Goal: Task Accomplishment & Management: Manage account settings

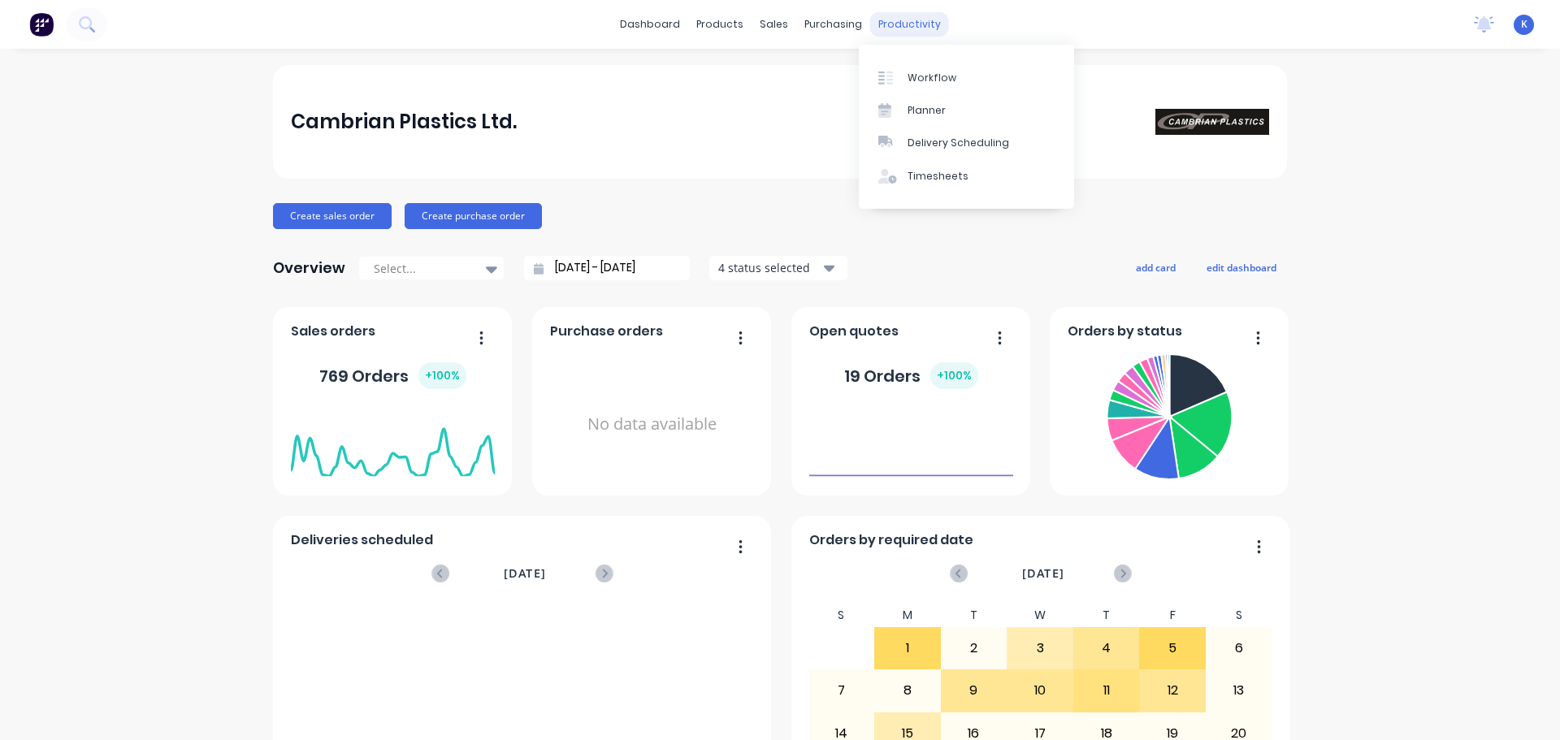
click at [894, 24] on div "productivity" at bounding box center [909, 24] width 79 height 24
click at [916, 81] on div "Workflow" at bounding box center [931, 78] width 49 height 15
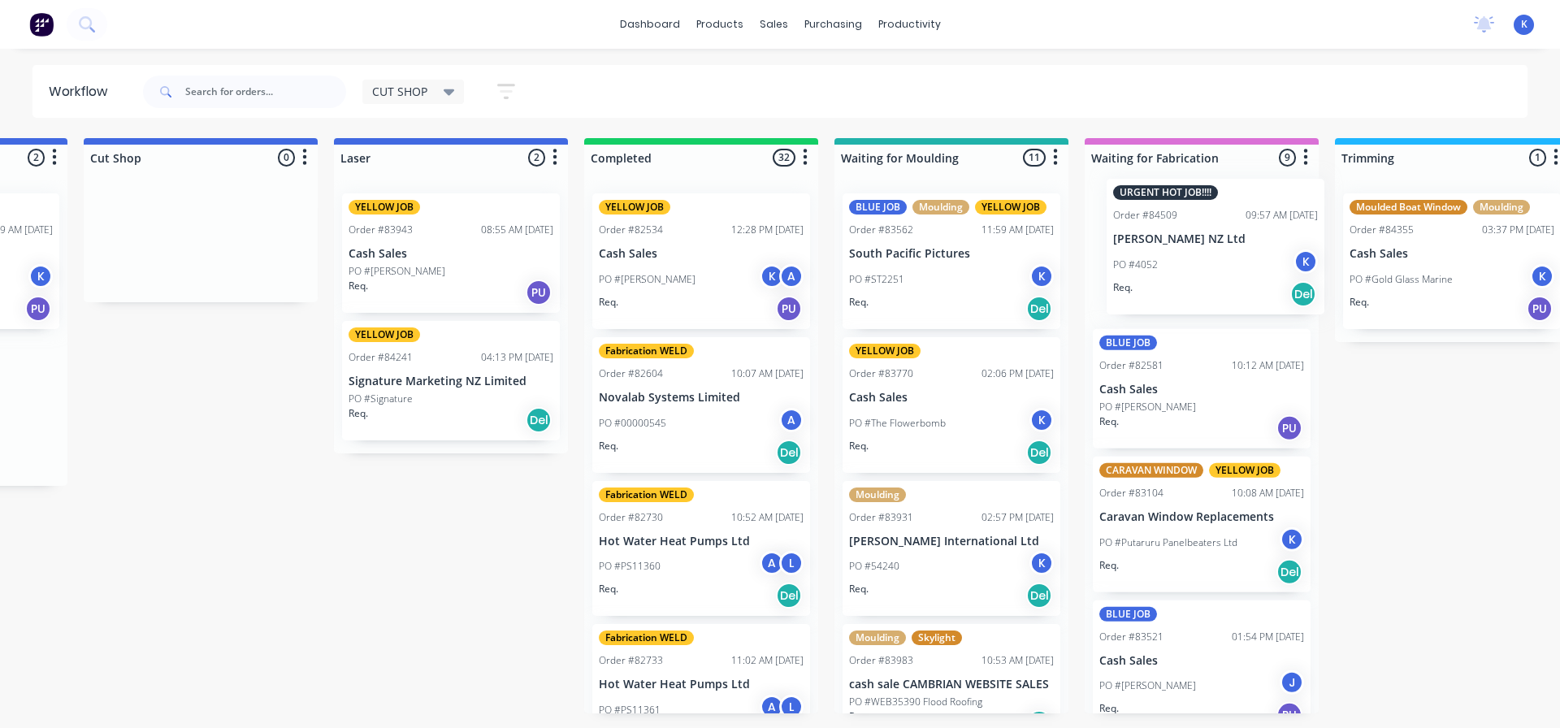
scroll to position [0, 456]
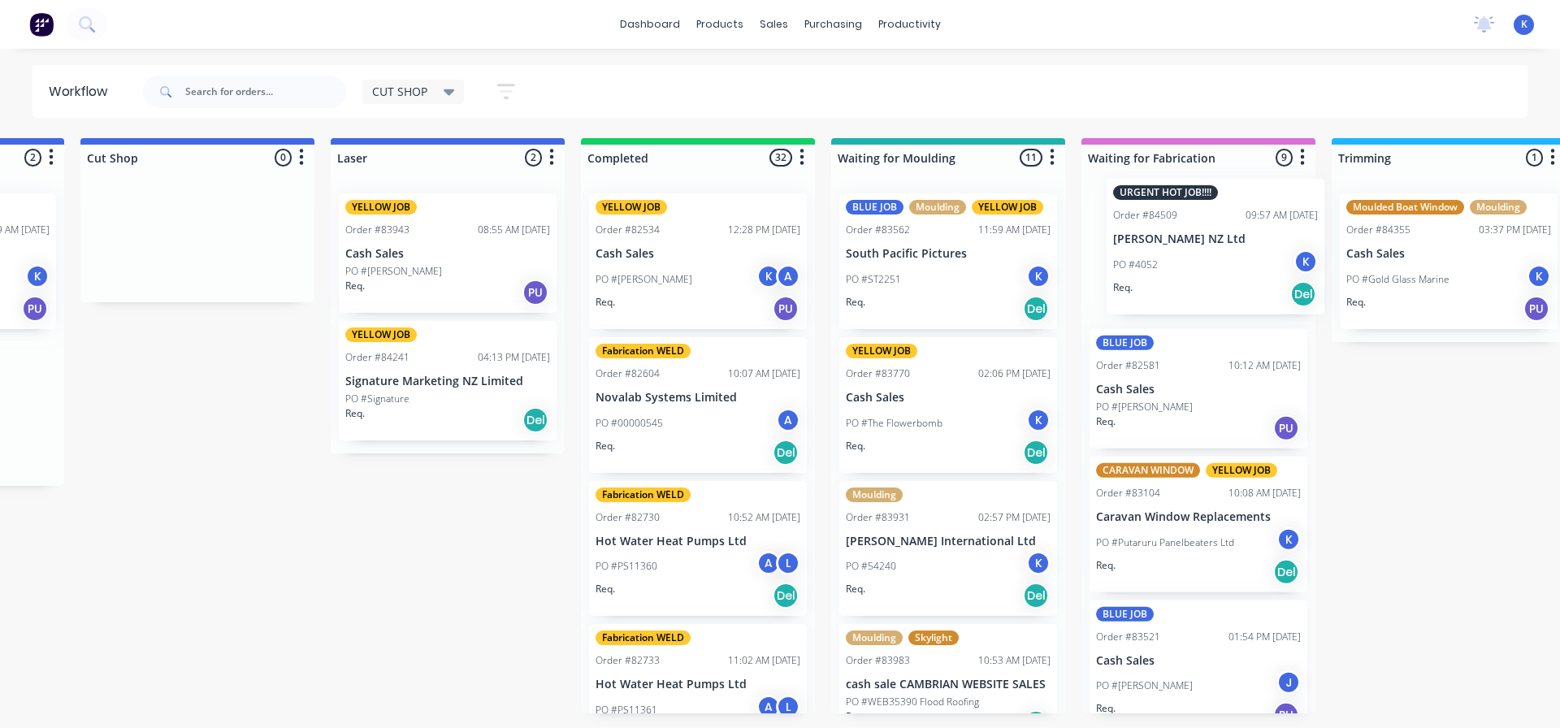
drag, startPoint x: 363, startPoint y: 400, endPoint x: 1149, endPoint y: 226, distance: 804.7
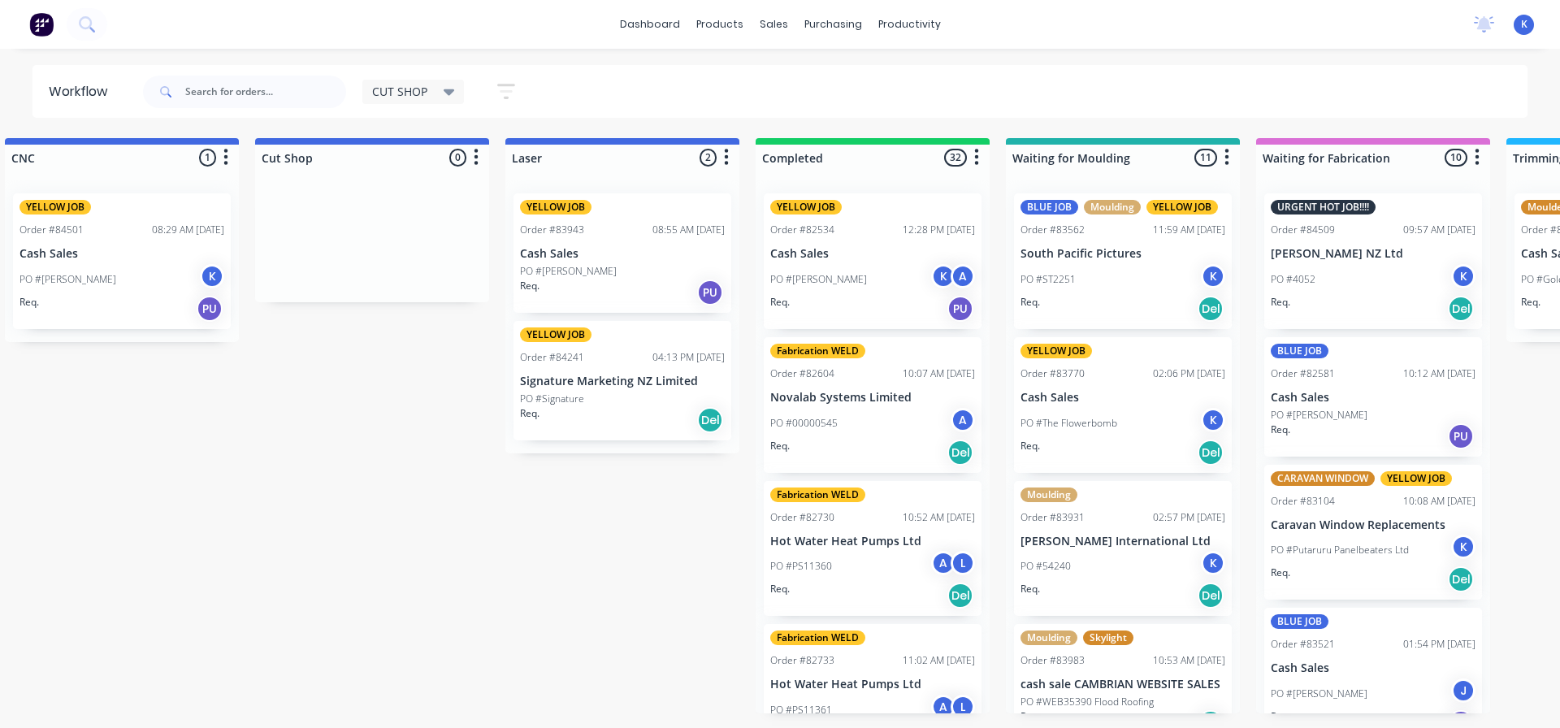
scroll to position [0, 131]
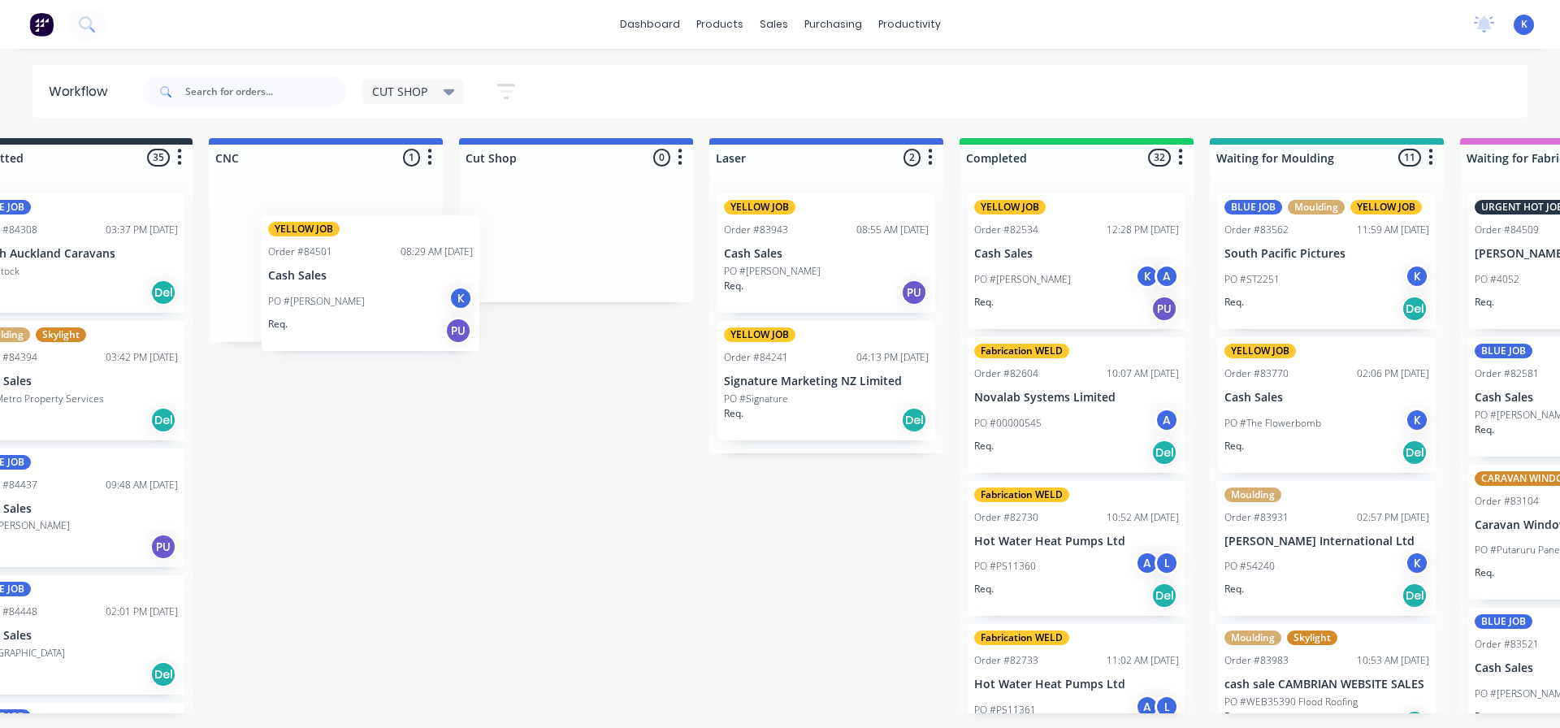
drag, startPoint x: 197, startPoint y: 281, endPoint x: 300, endPoint y: 296, distance: 104.2
click at [300, 297] on div "YELLOW JOB Order #84501 08:29 AM 10/09/25 Cash Sales PO #Tina Reed K Req. PU" at bounding box center [326, 261] width 234 height 162
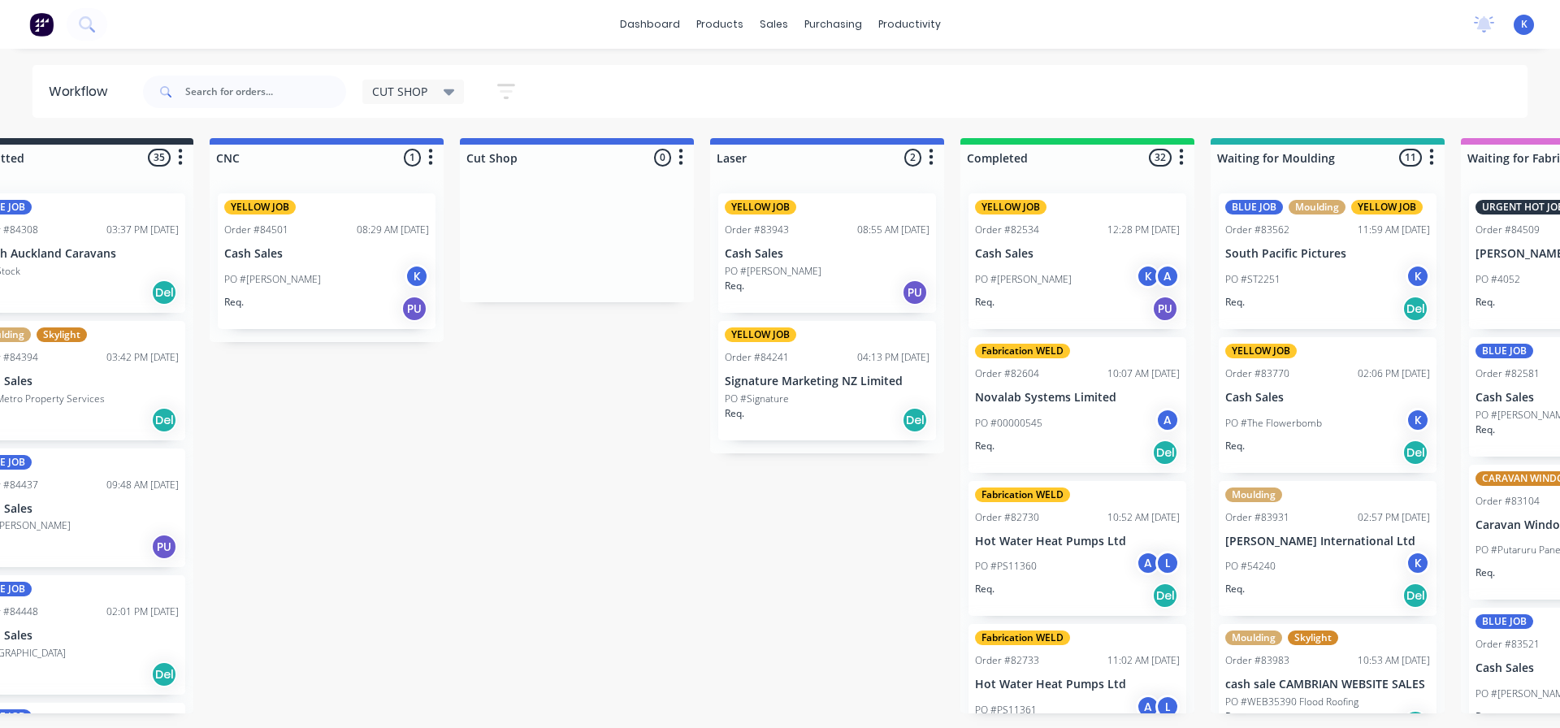
click at [279, 277] on p "PO #[PERSON_NAME]" at bounding box center [272, 279] width 97 height 15
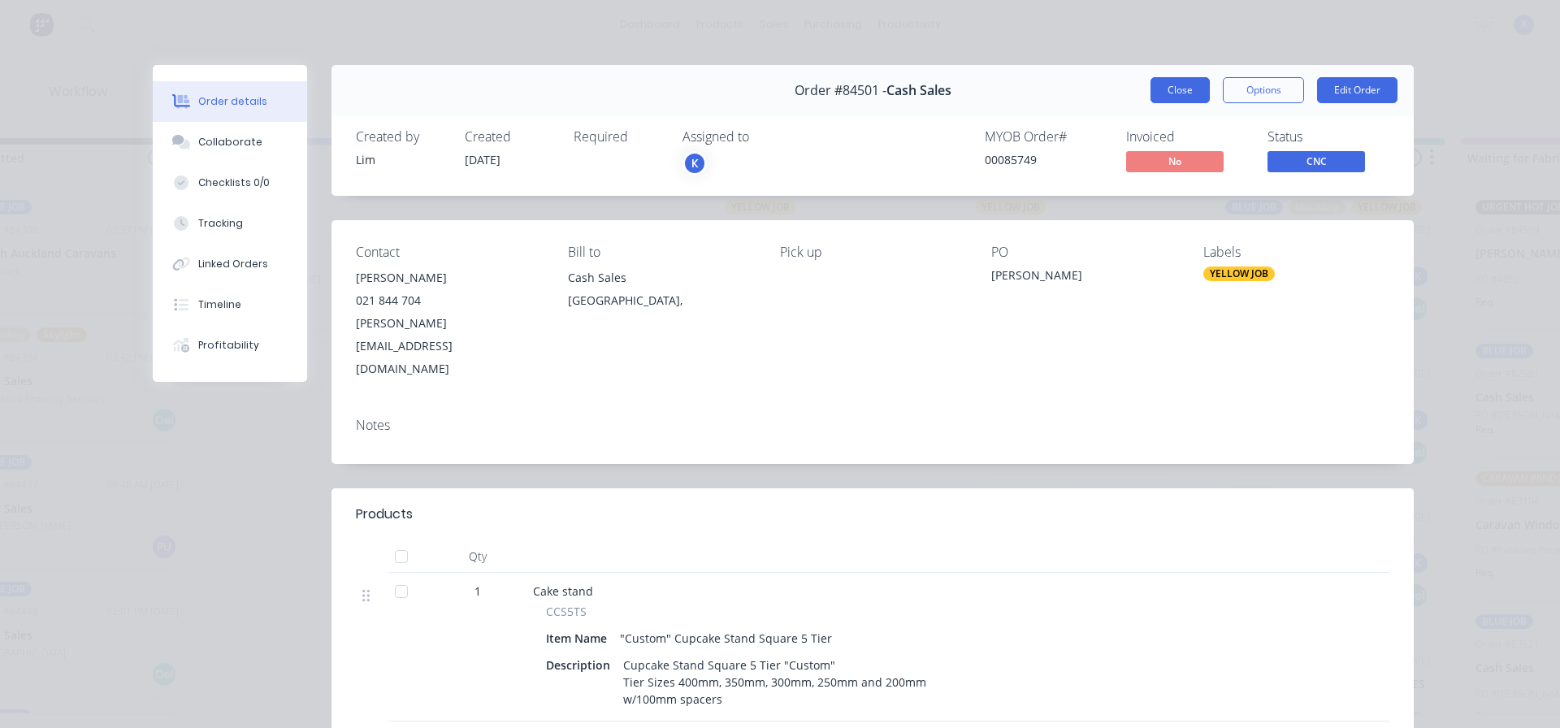
click at [1167, 88] on button "Close" at bounding box center [1179, 90] width 59 height 26
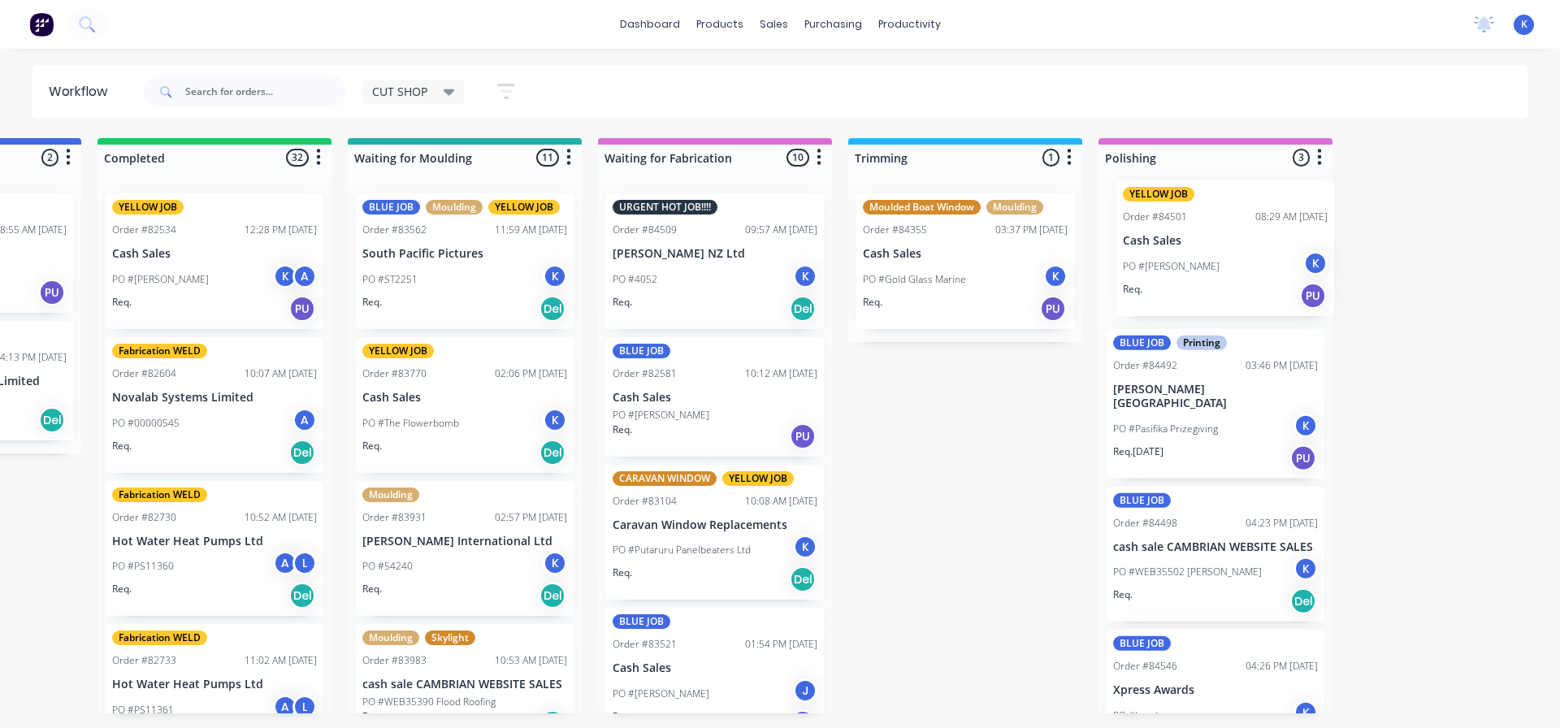
drag, startPoint x: 297, startPoint y: 276, endPoint x: 1169, endPoint y: 254, distance: 872.8
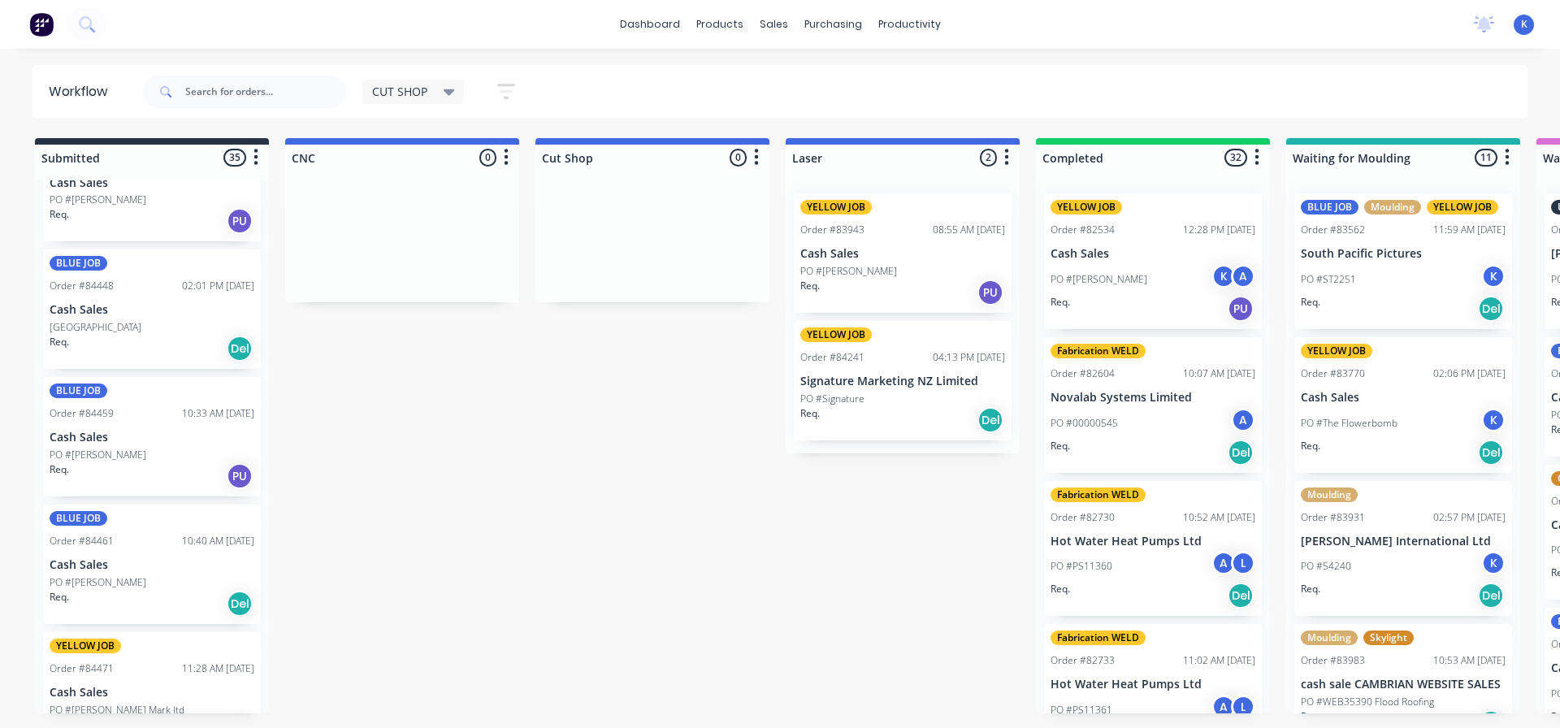
scroll to position [0, 0]
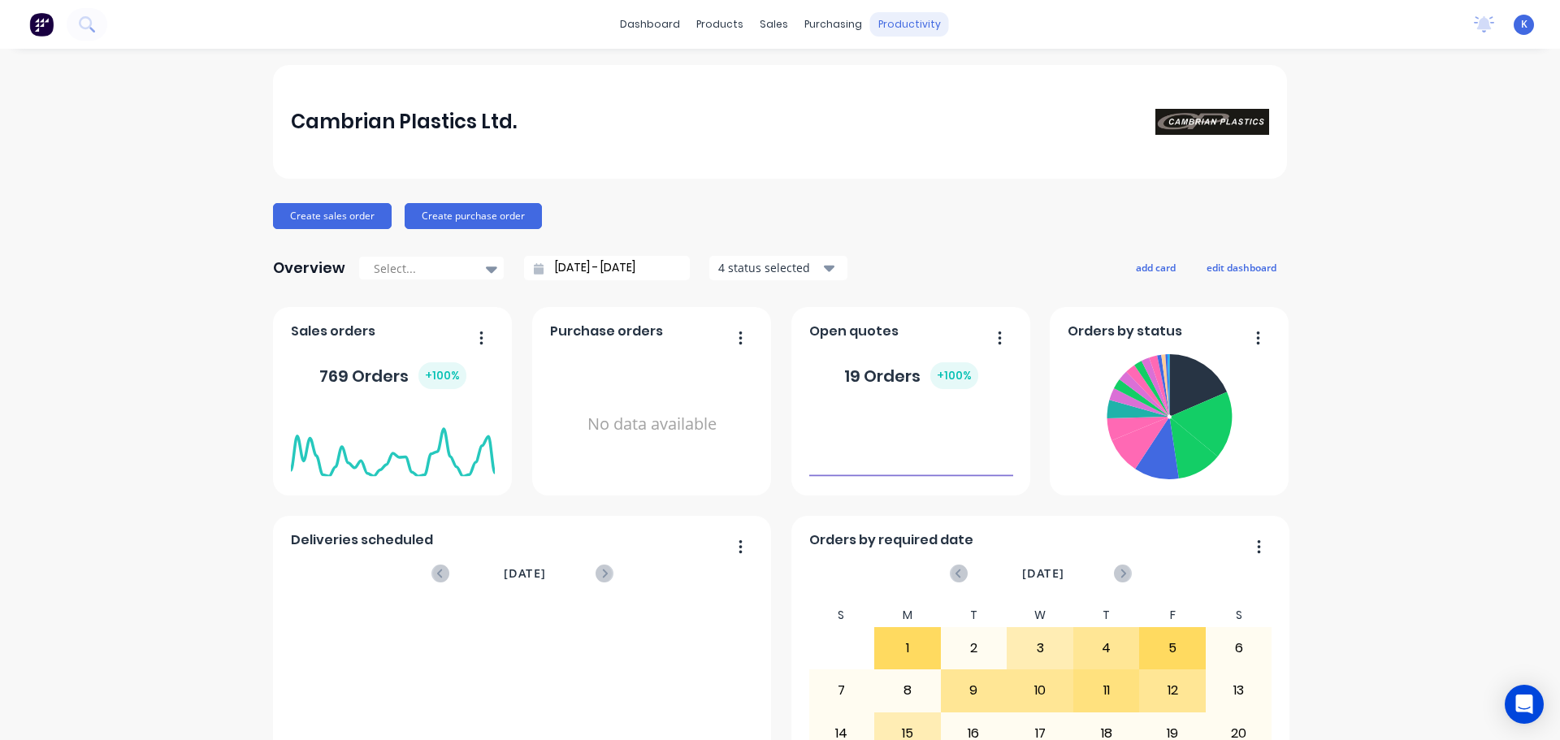
drag, startPoint x: 0, startPoint y: 0, endPoint x: 904, endPoint y: 26, distance: 904.5
click at [904, 26] on div "productivity" at bounding box center [909, 24] width 79 height 24
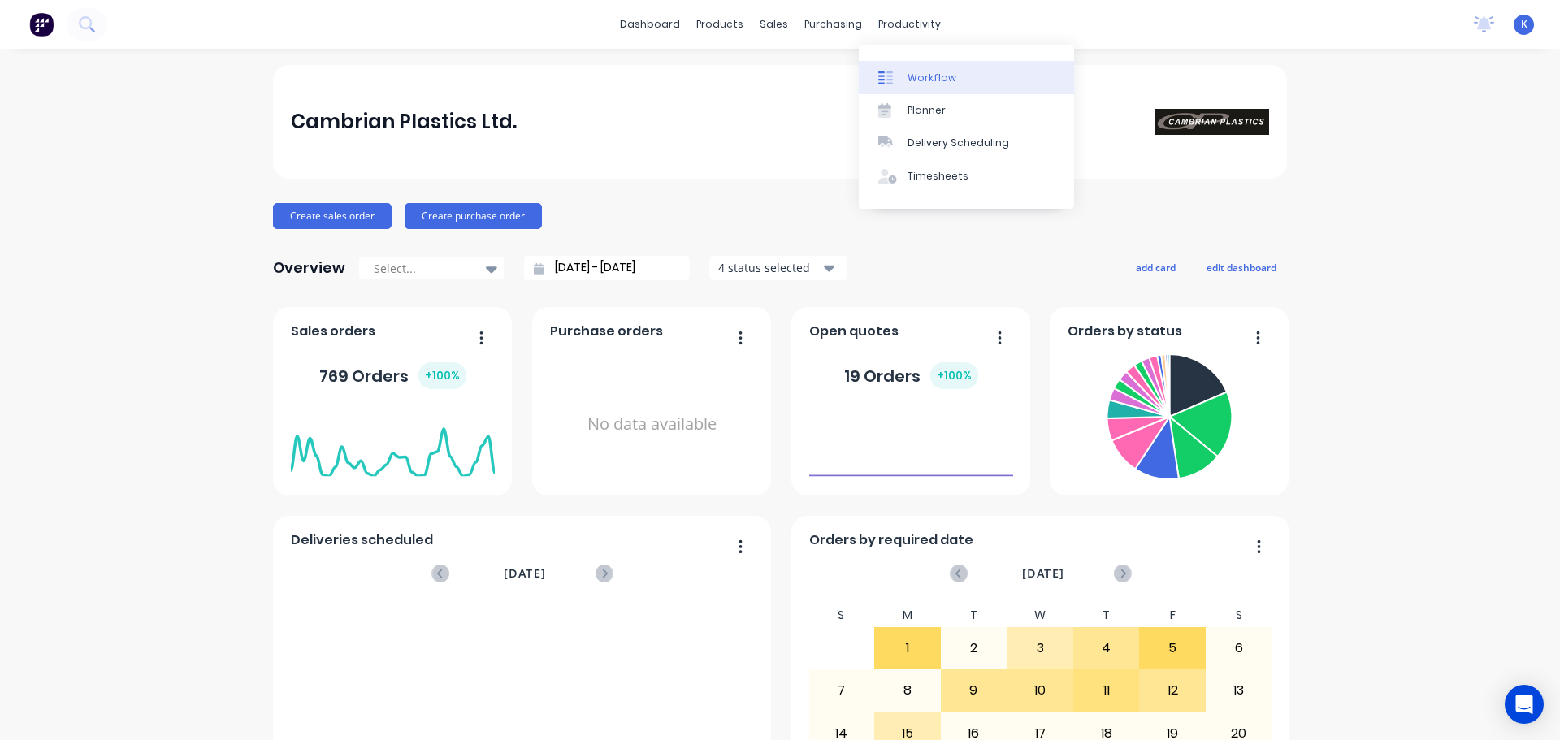
click at [920, 76] on div "Workflow" at bounding box center [931, 78] width 49 height 15
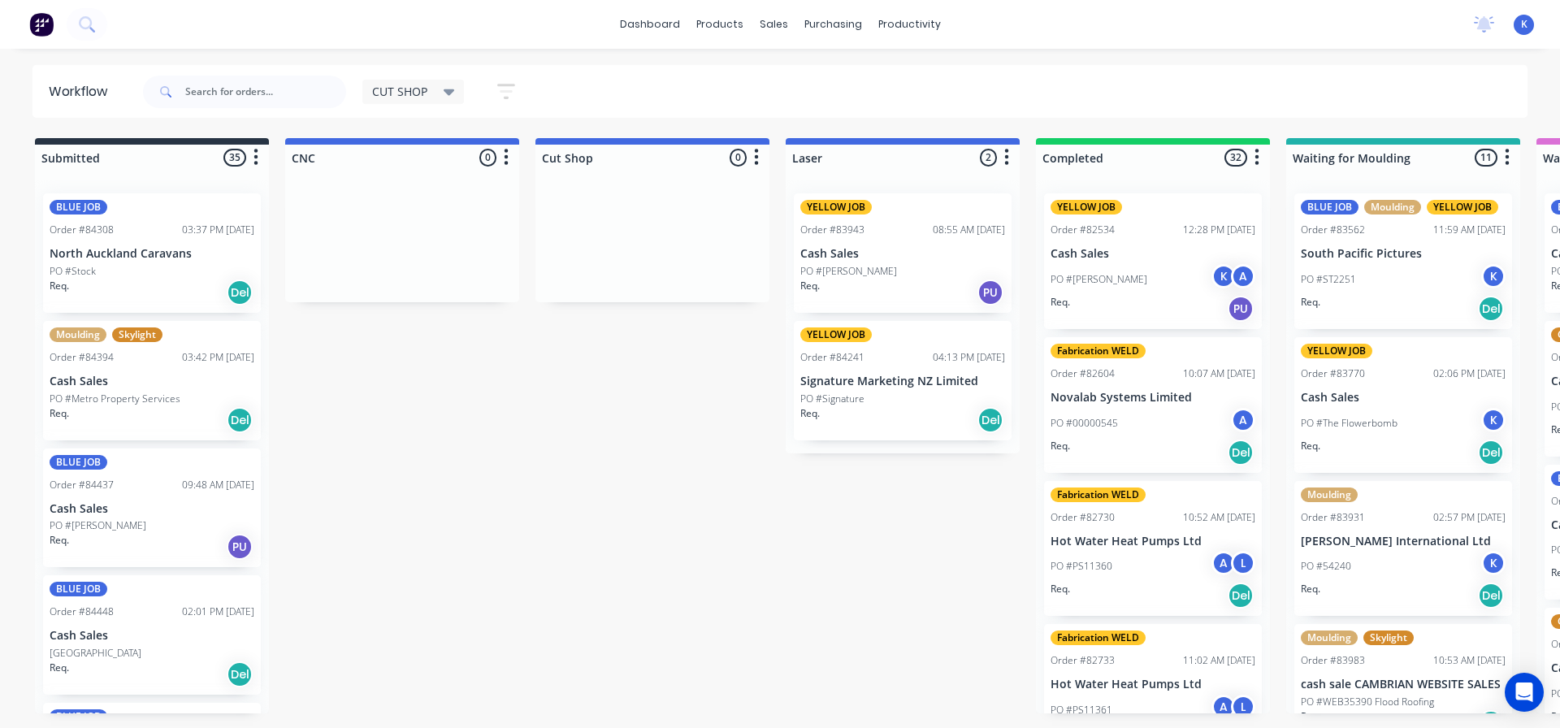
click at [98, 261] on div "BLUE JOB Order #84308 03:37 PM [DATE] [GEOGRAPHIC_DATA] Caravans PO #Stock Req.…" at bounding box center [152, 252] width 218 height 119
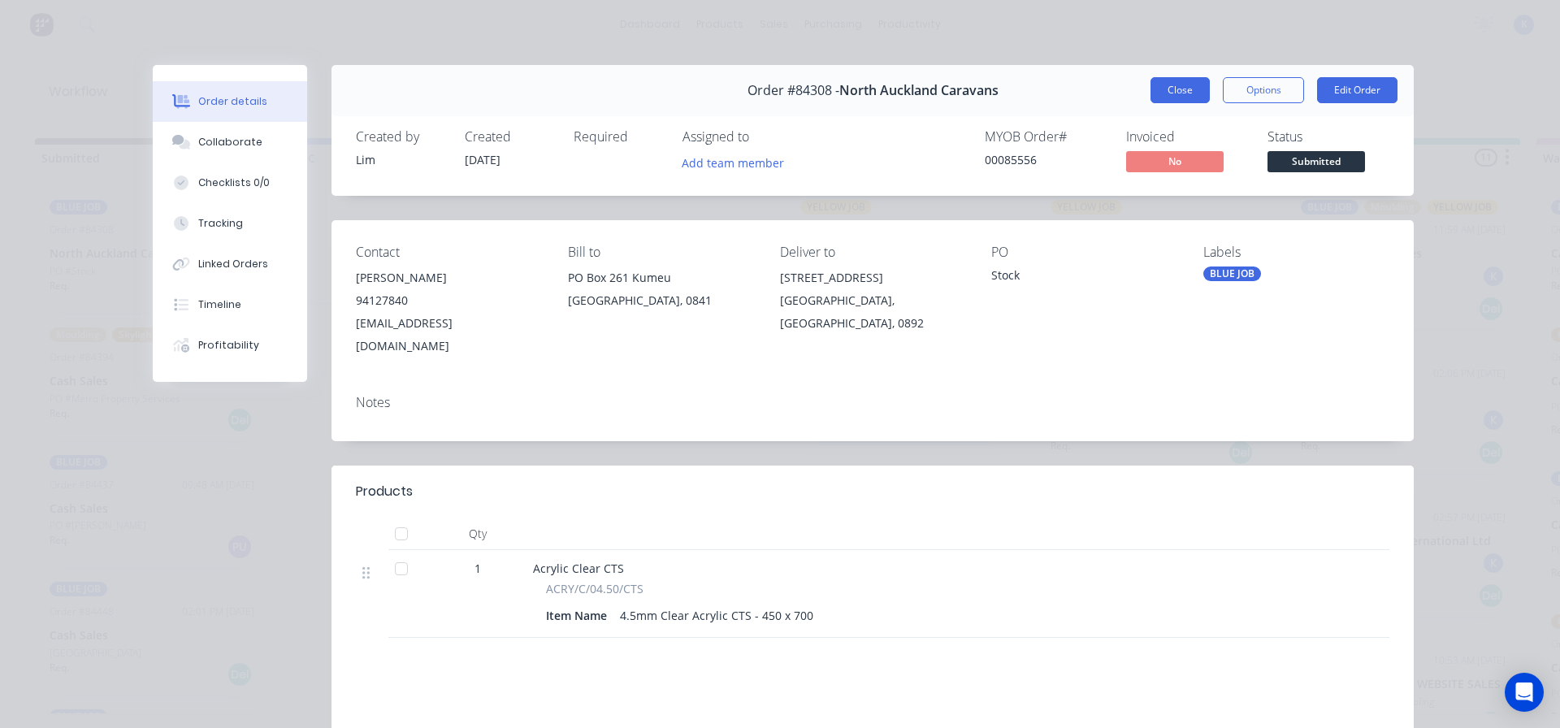
click at [1158, 82] on button "Close" at bounding box center [1179, 90] width 59 height 26
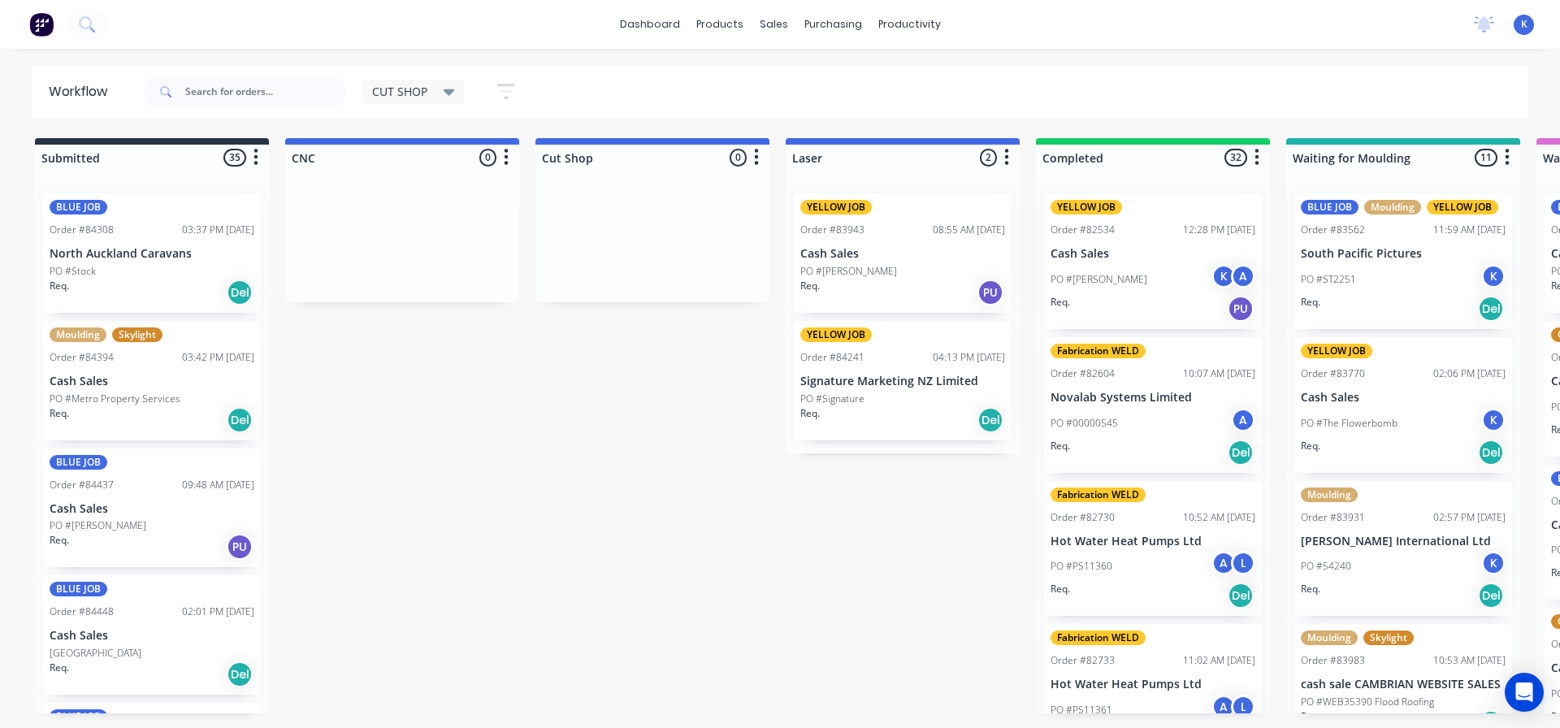
click at [82, 397] on p "PO #Metro Property Services" at bounding box center [115, 399] width 131 height 15
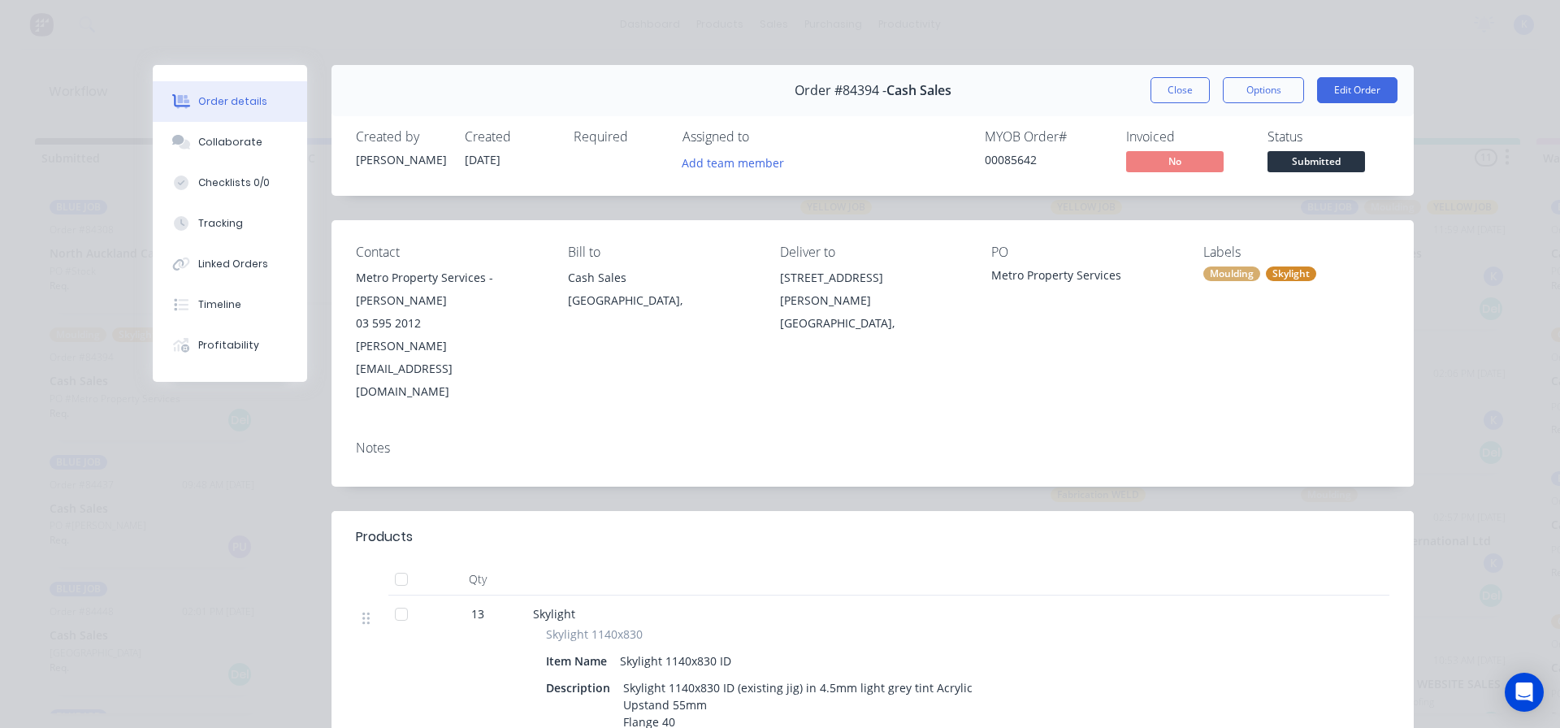
click at [1165, 89] on button "Close" at bounding box center [1179, 90] width 59 height 26
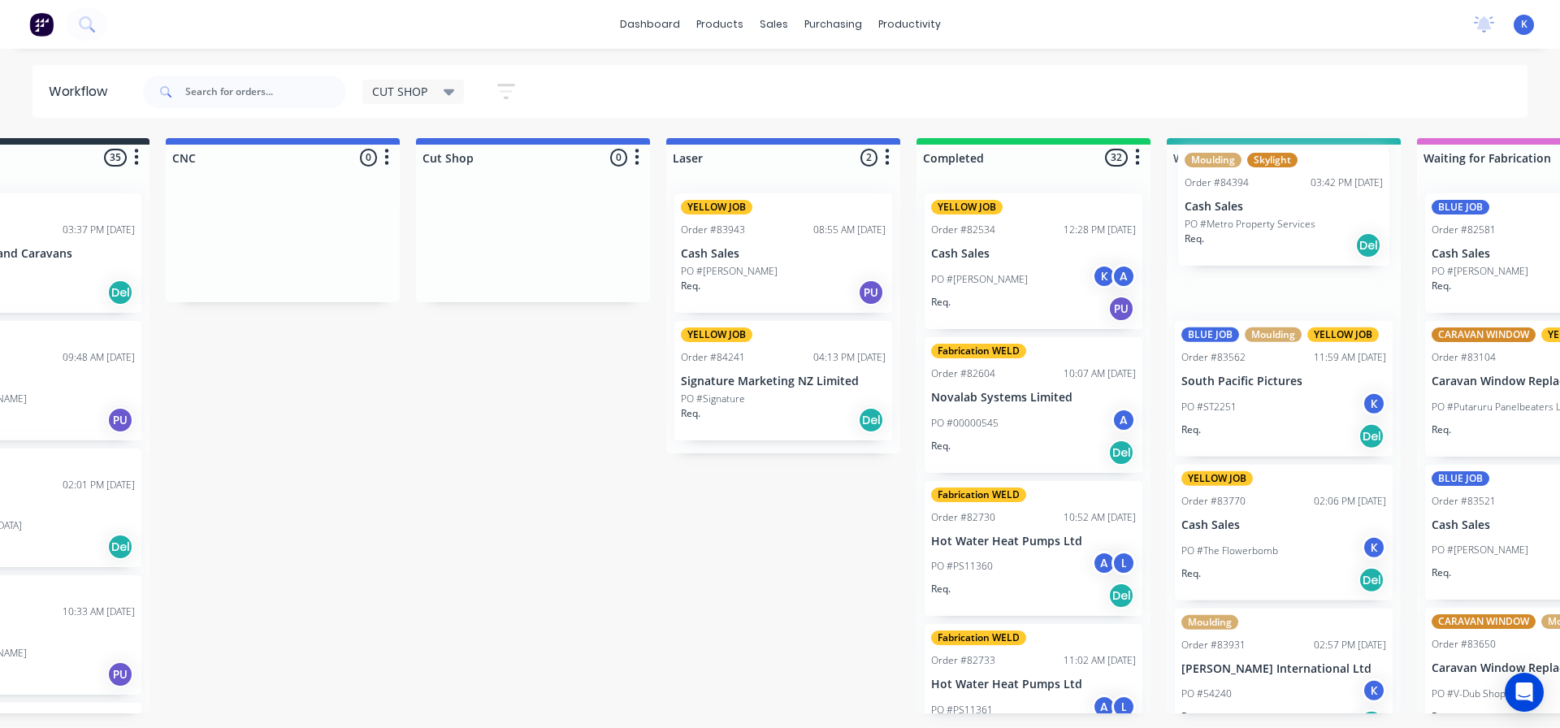
scroll to position [0, 142]
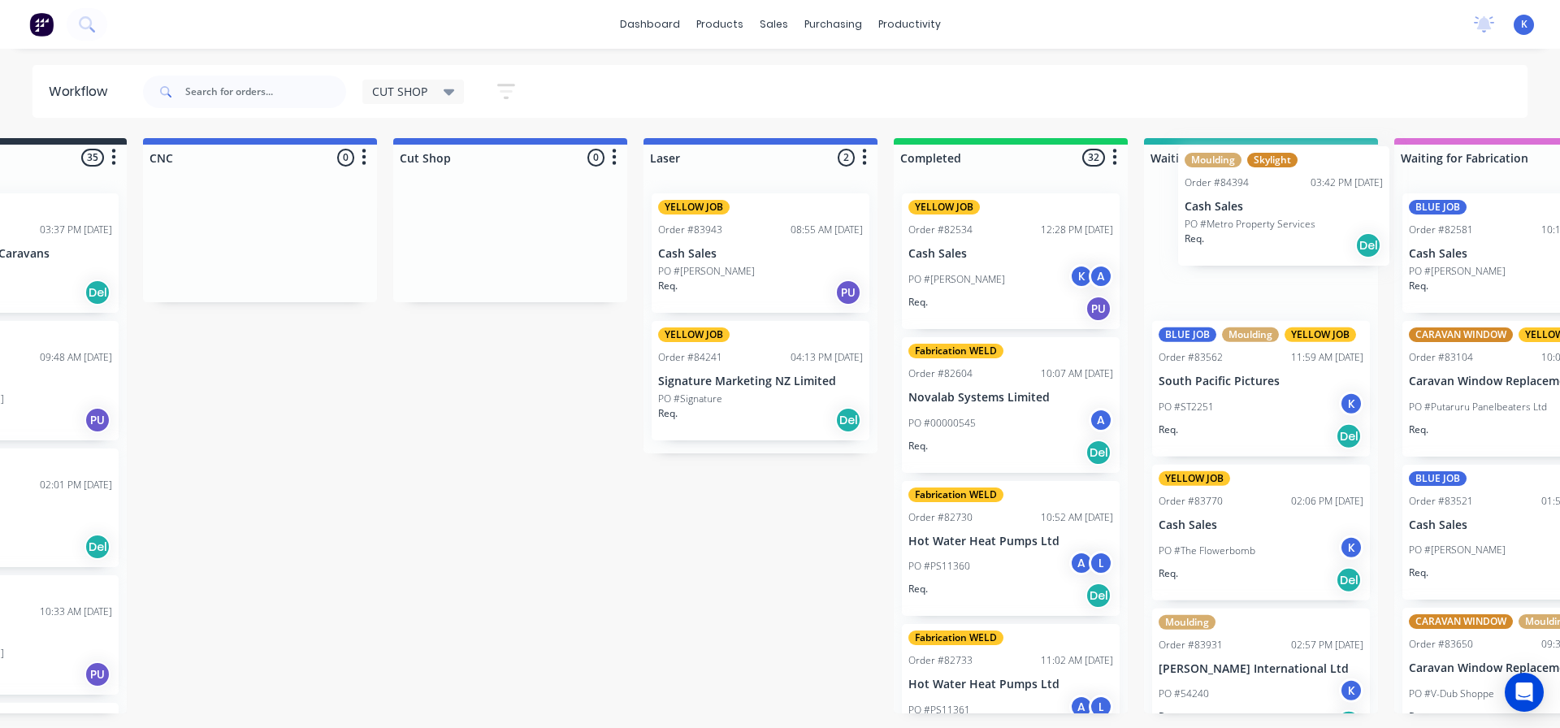
drag, startPoint x: 87, startPoint y: 392, endPoint x: 1213, endPoint y: 223, distance: 1138.5
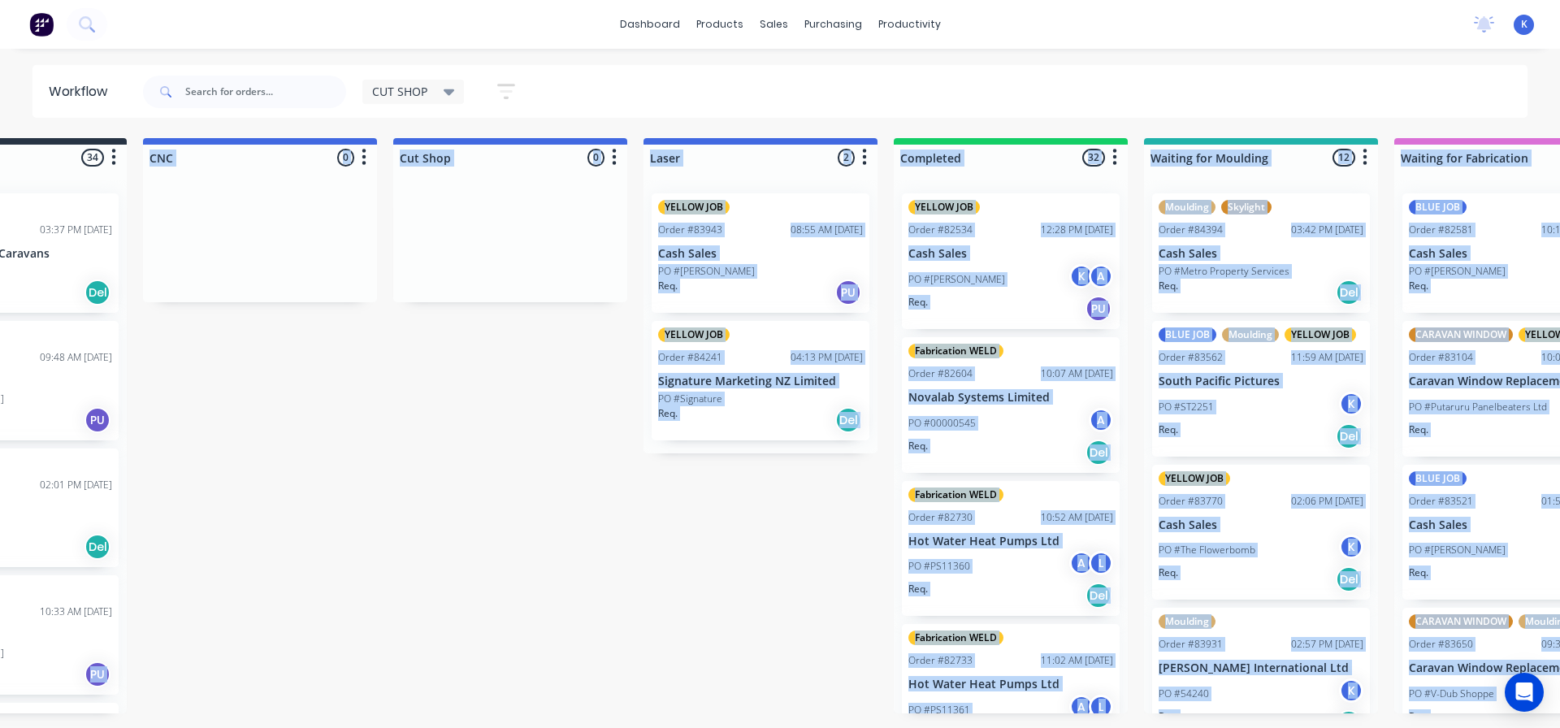
drag, startPoint x: 357, startPoint y: 727, endPoint x: 51, endPoint y: 689, distance: 308.6
click at [51, 630] on html "dashboard products sales purchasing productivity dashboard products Product Cat…" at bounding box center [638, 315] width 1560 height 630
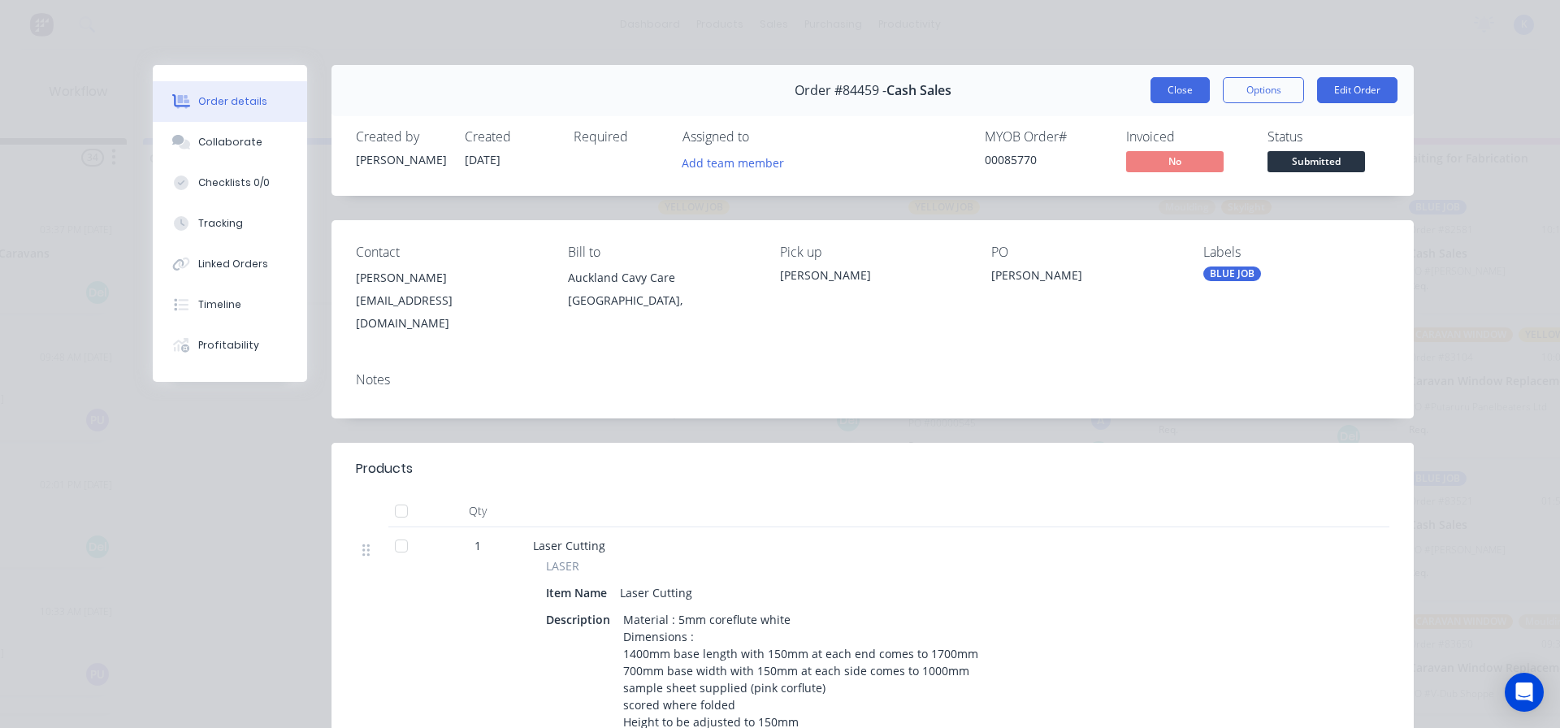
click at [1162, 74] on div "Order #84459 - Cash Sales Close Options Edit Order" at bounding box center [872, 90] width 1082 height 51
click at [1167, 85] on button "Close" at bounding box center [1179, 90] width 59 height 26
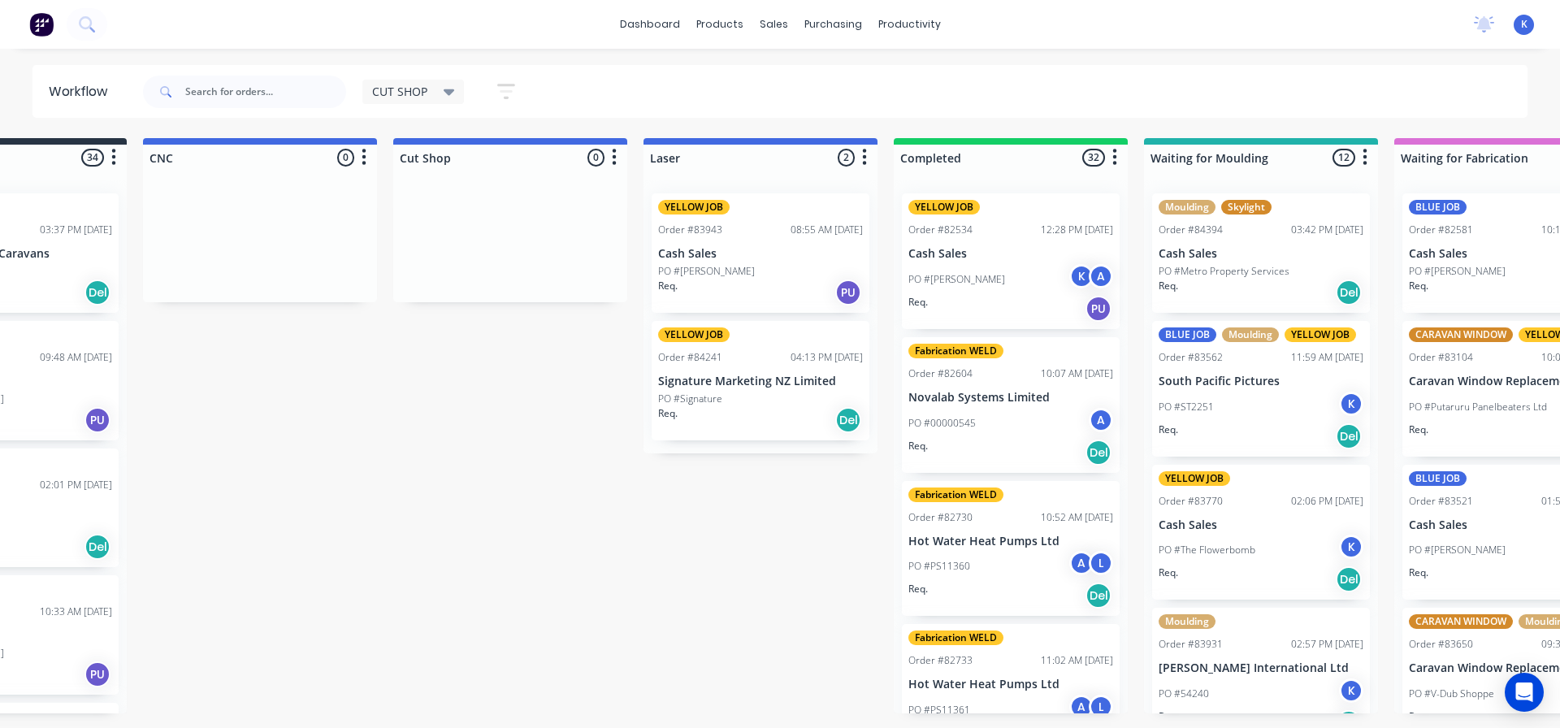
scroll to position [0, 0]
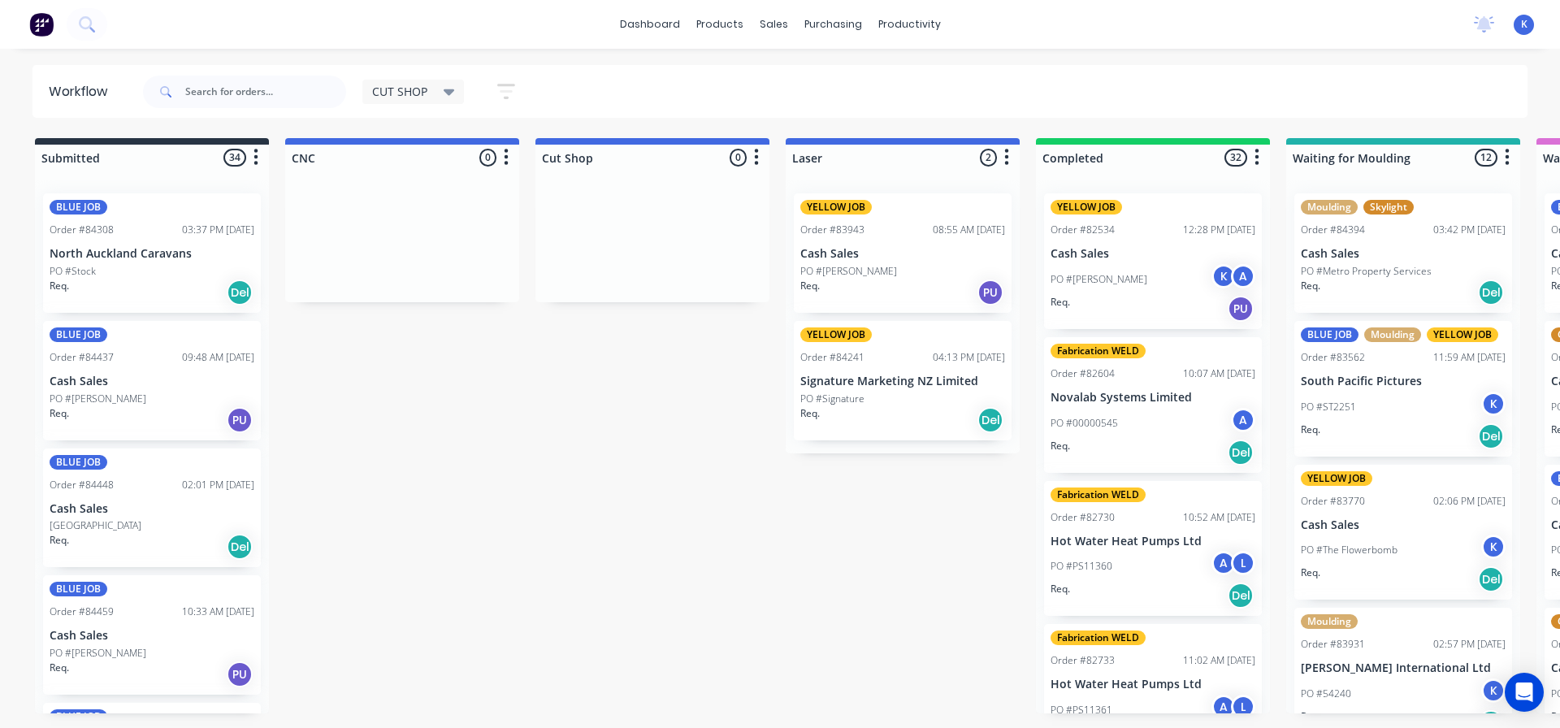
click at [84, 370] on div "BLUE JOB Order #84437 09:48 AM [DATE] Cash Sales PO #[PERSON_NAME] Req. PU" at bounding box center [152, 380] width 218 height 119
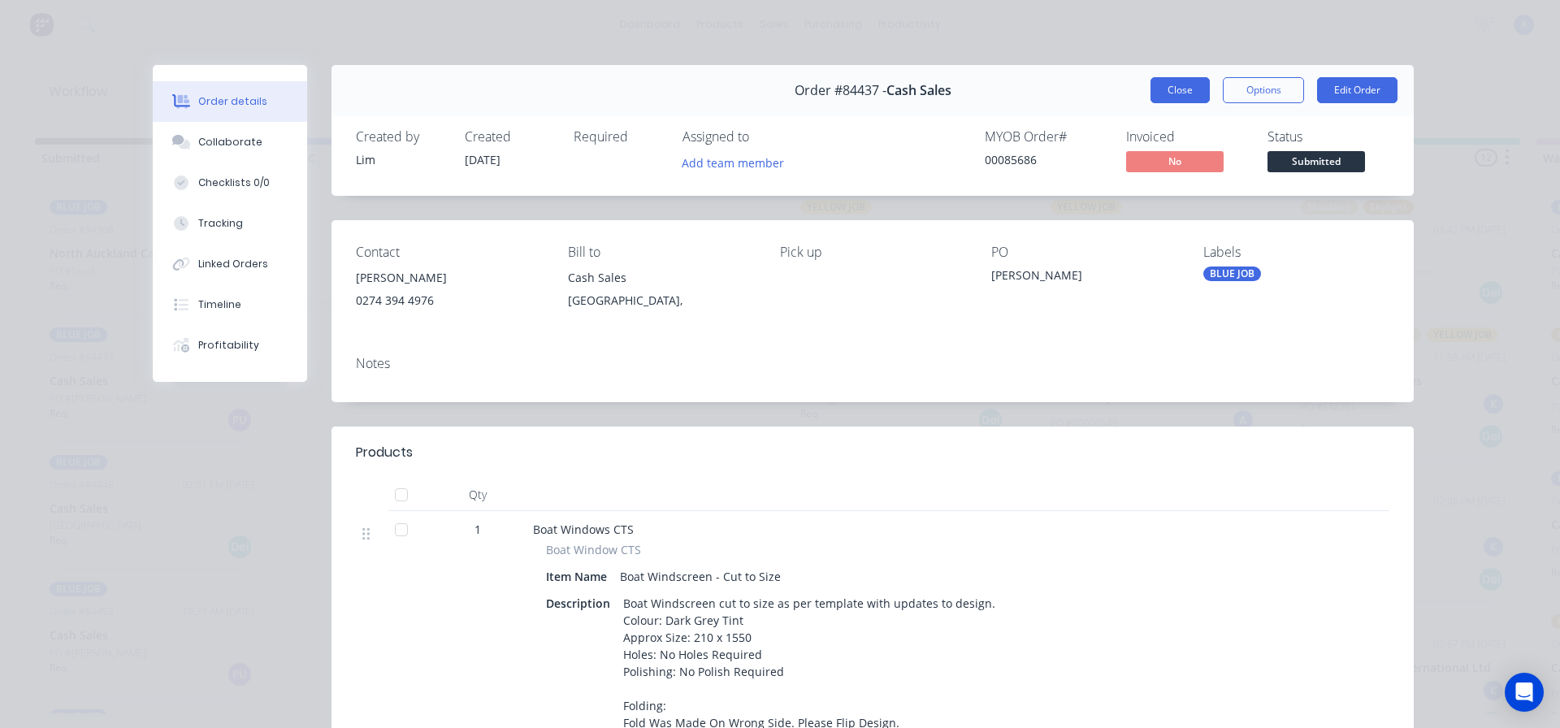
click at [1164, 93] on button "Close" at bounding box center [1179, 90] width 59 height 26
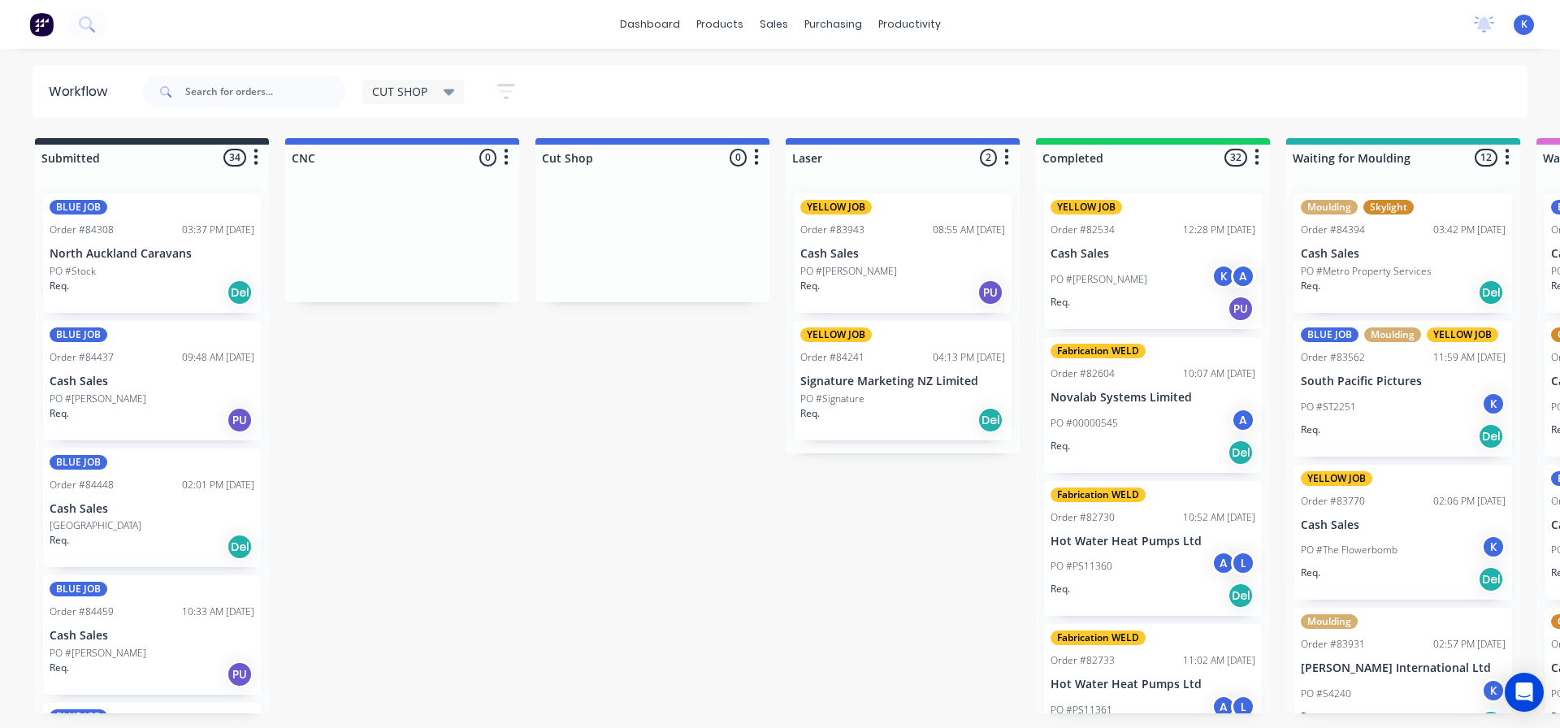
click at [103, 496] on div "BLUE JOB Order #84448 02:01 PM [DATE] Cash Sales [GEOGRAPHIC_DATA] Req. Del" at bounding box center [152, 507] width 218 height 119
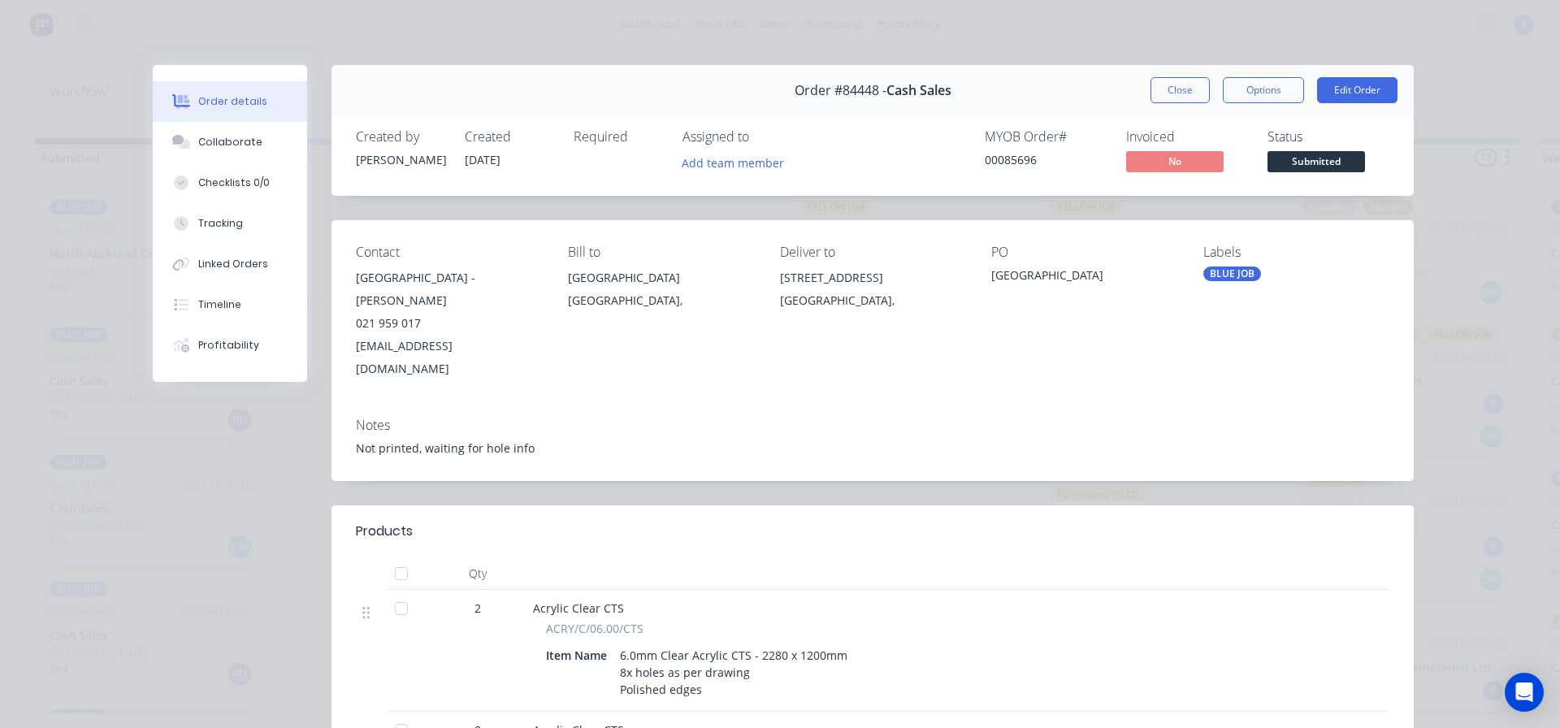
click at [1165, 86] on button "Close" at bounding box center [1179, 90] width 59 height 26
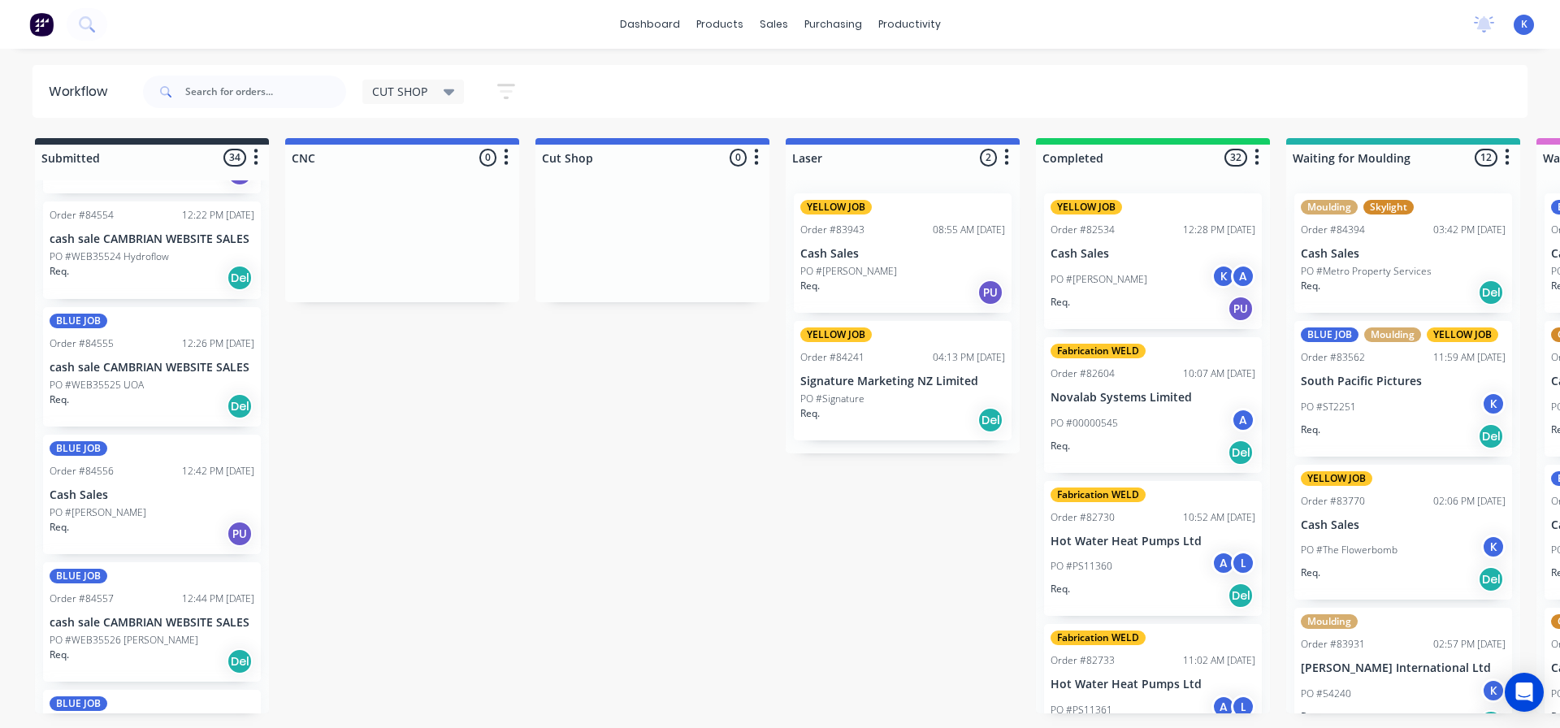
scroll to position [3760, 0]
